Goal: Task Accomplishment & Management: Manage account settings

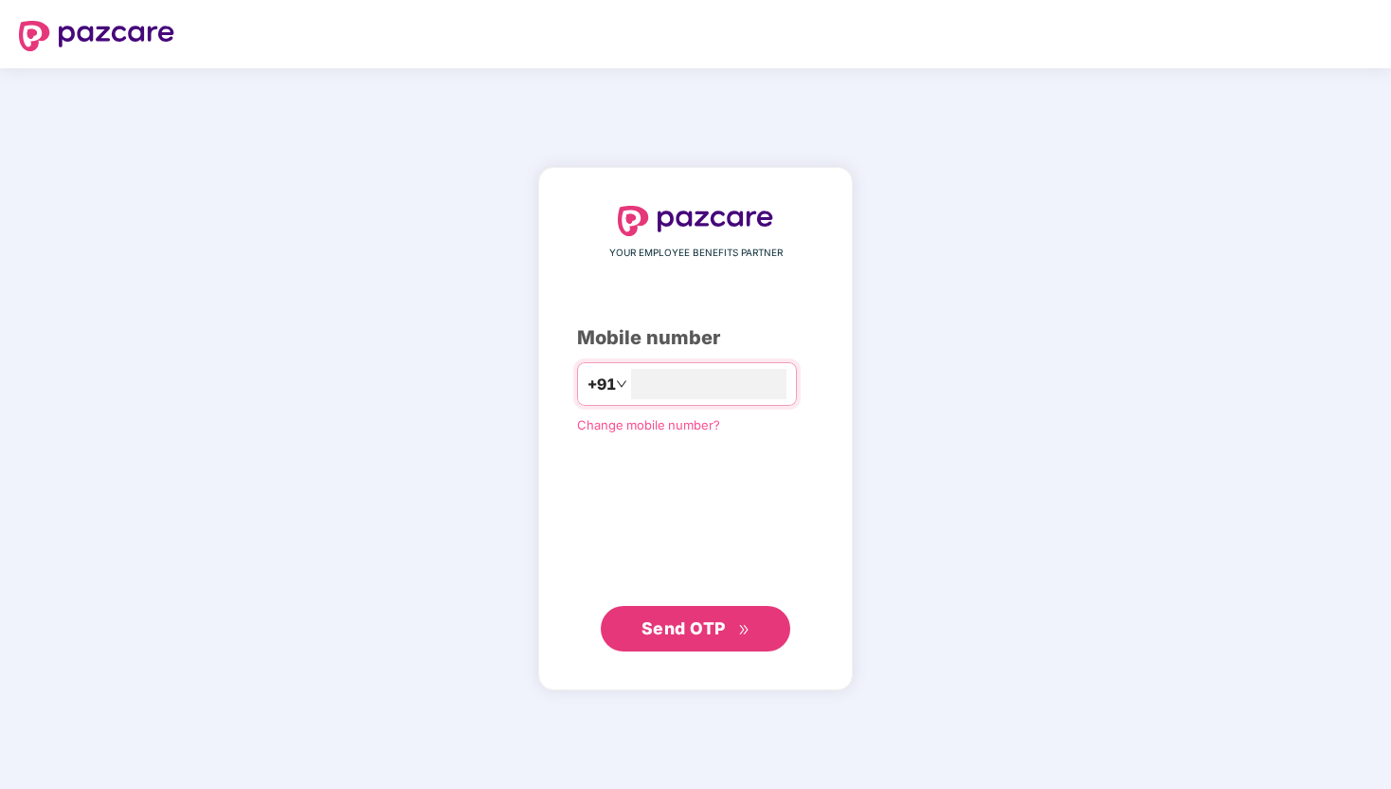
type input "**********"
click at [735, 619] on span "Send OTP" at bounding box center [696, 628] width 109 height 27
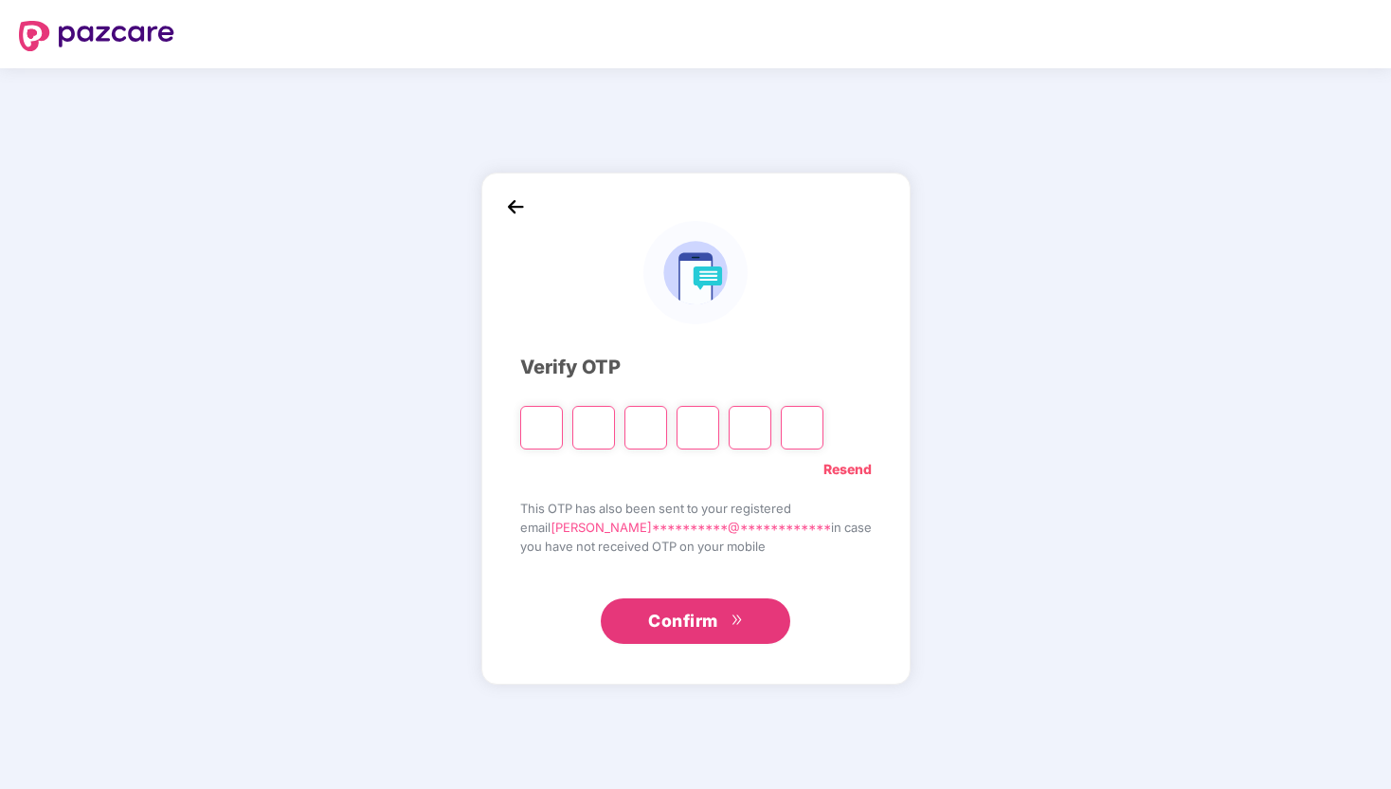
type input "*"
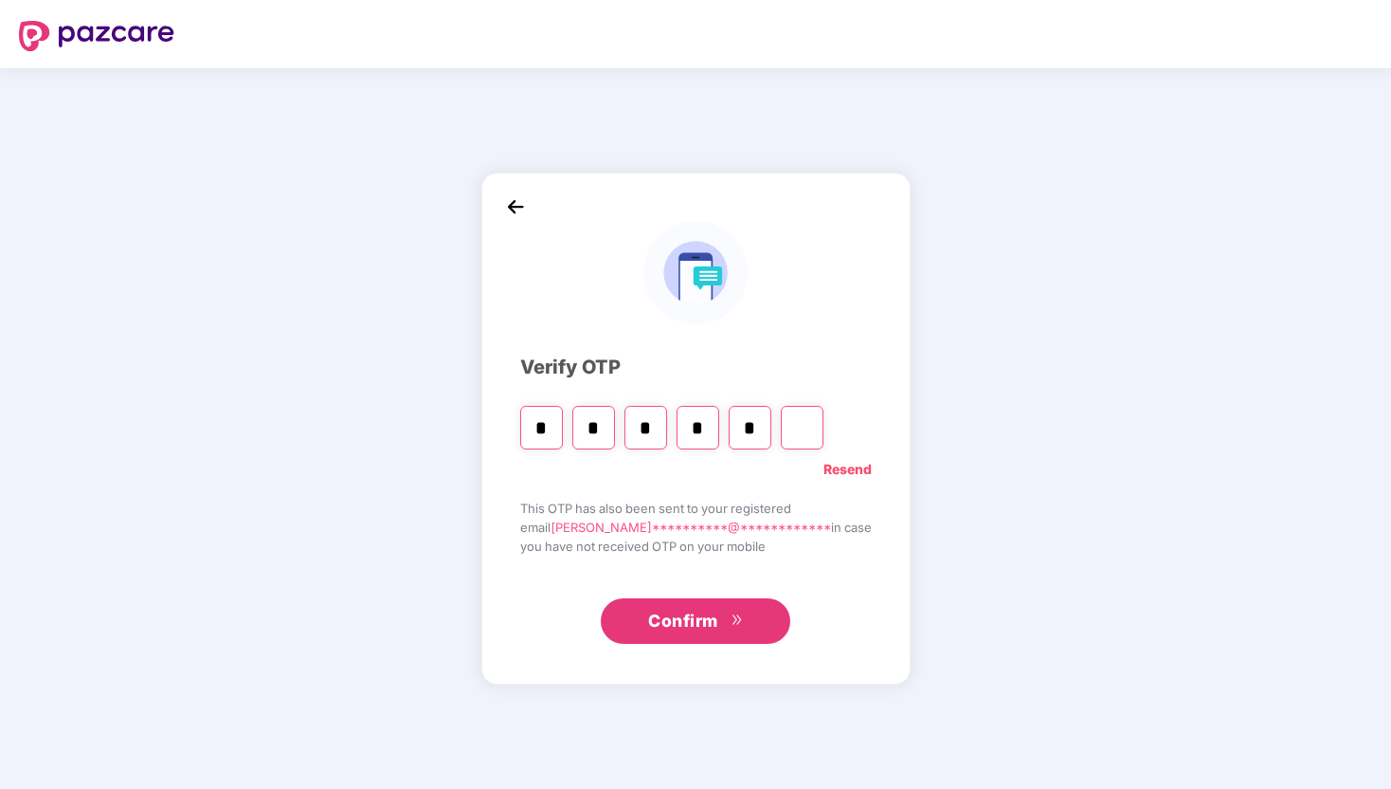
type input "*"
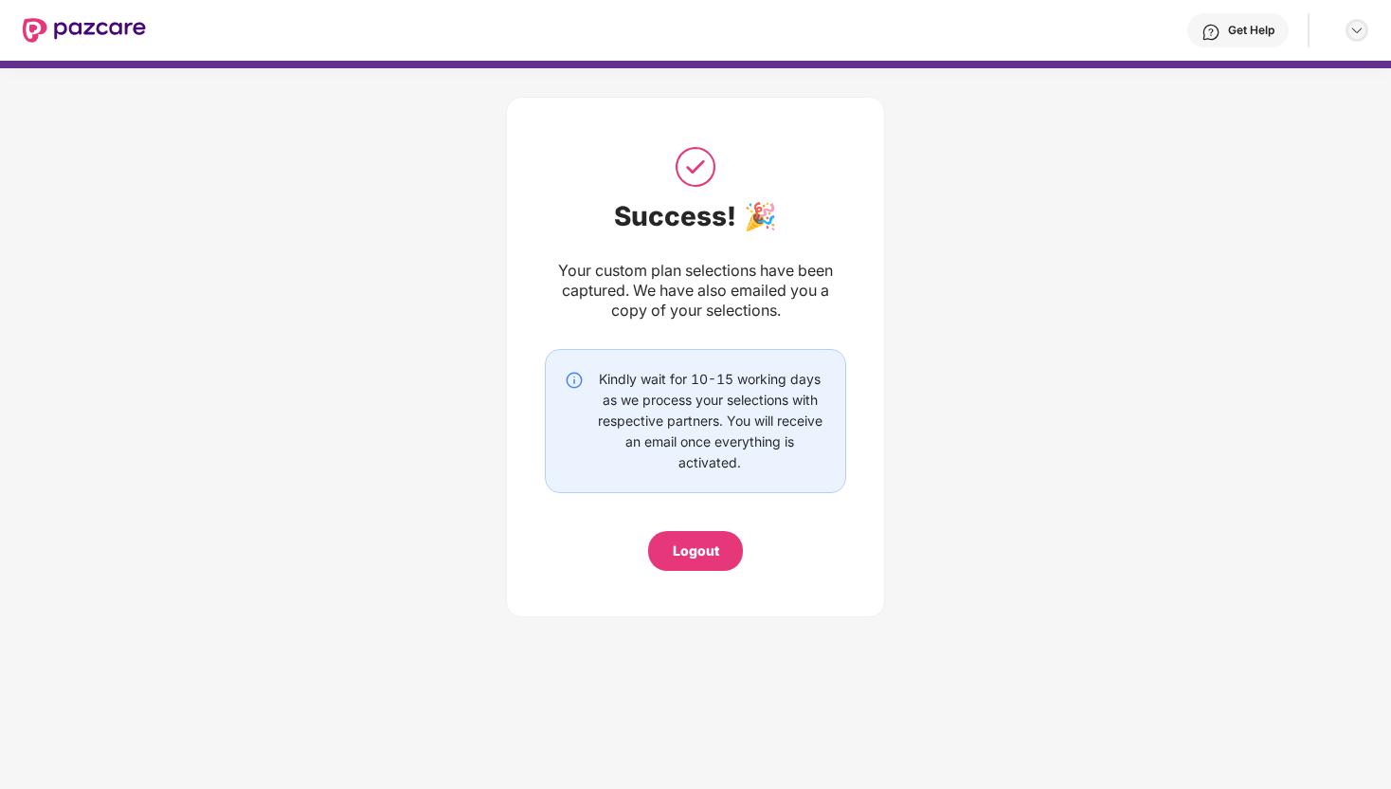
click at [1356, 31] on img at bounding box center [1357, 30] width 15 height 15
click at [1203, 65] on div "Logout" at bounding box center [1268, 75] width 246 height 37
